Goal: Transaction & Acquisition: Download file/media

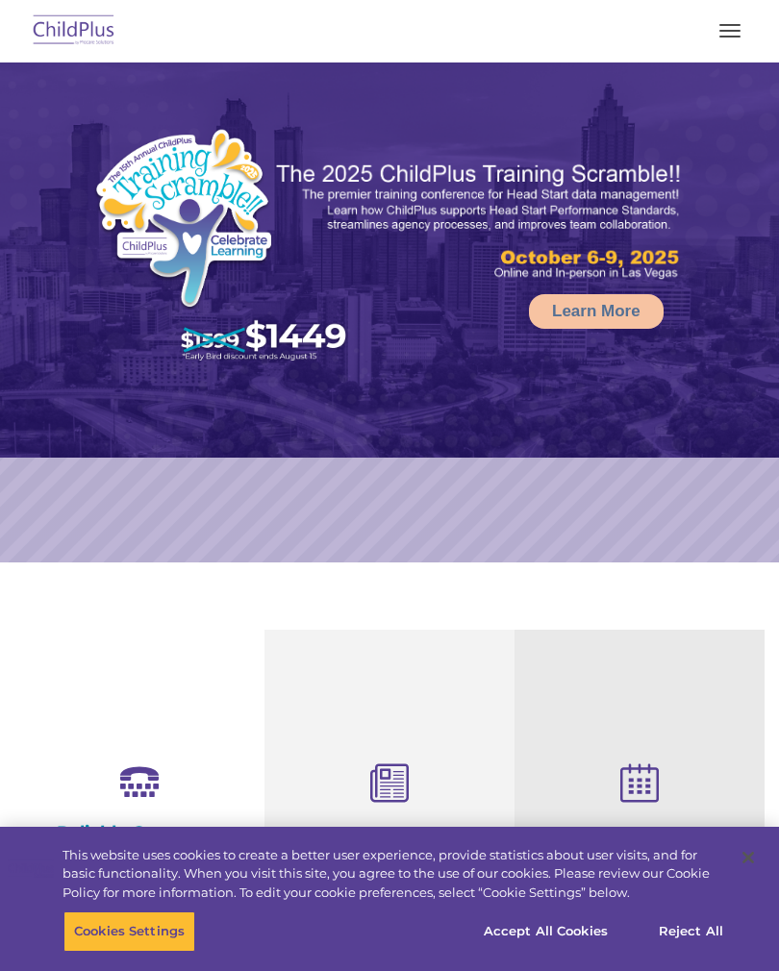
select select "MEDIUM"
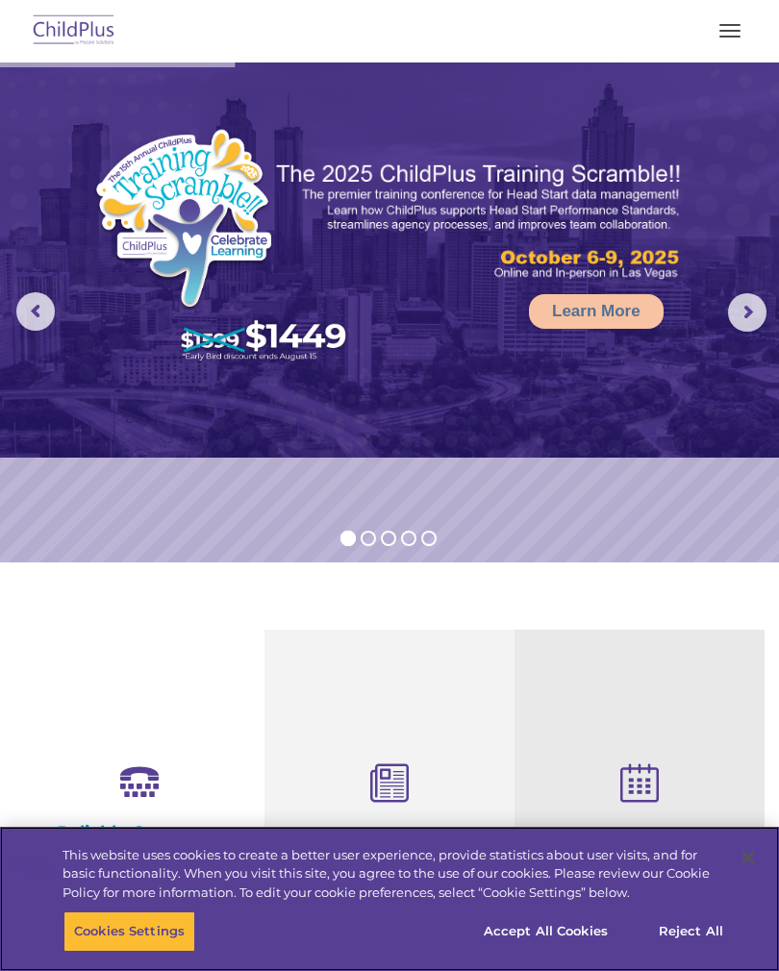
click at [548, 926] on button "Accept All Cookies" at bounding box center [545, 932] width 145 height 40
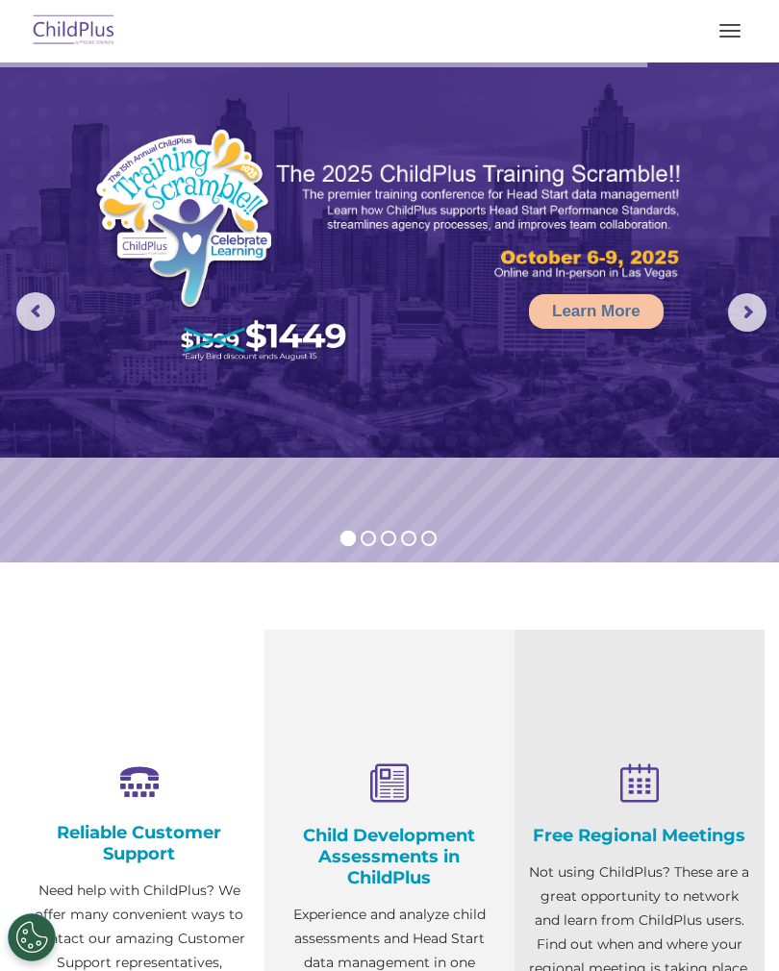
click at [727, 41] on button "button" at bounding box center [730, 30] width 40 height 31
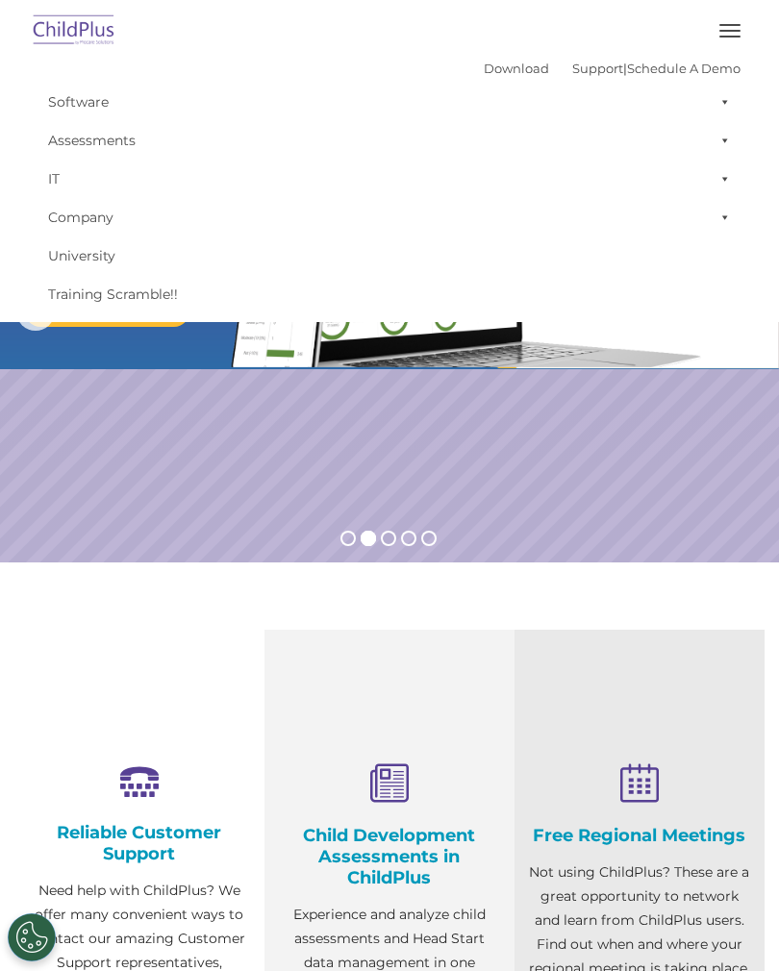
click at [119, 112] on link "Software" at bounding box center [389, 102] width 702 height 38
click at [495, 63] on link "Download" at bounding box center [516, 68] width 65 height 15
